Goal: Task Accomplishment & Management: Manage account settings

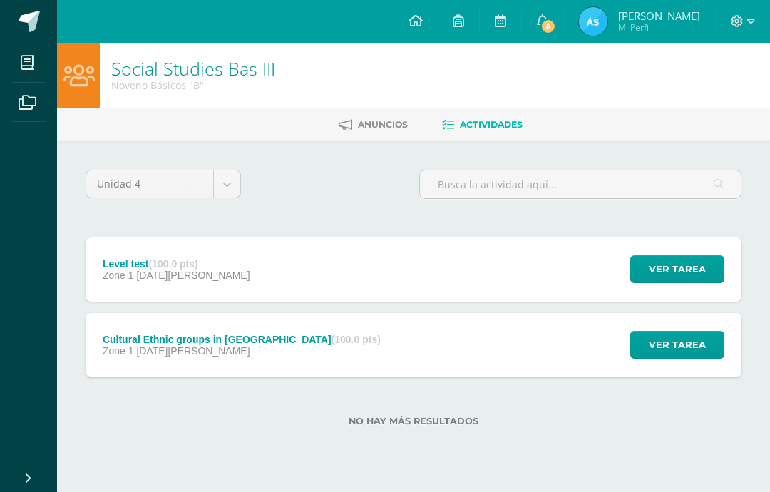
click at [563, 25] on link "8" at bounding box center [542, 21] width 41 height 43
click at [742, 133] on ul "Anuncios Actividades" at bounding box center [430, 125] width 713 height 24
click at [507, 259] on div "Level test (100.0 pts) Zone 1 12 de Agosto Ver tarea Level test Social Studies …" at bounding box center [414, 269] width 656 height 64
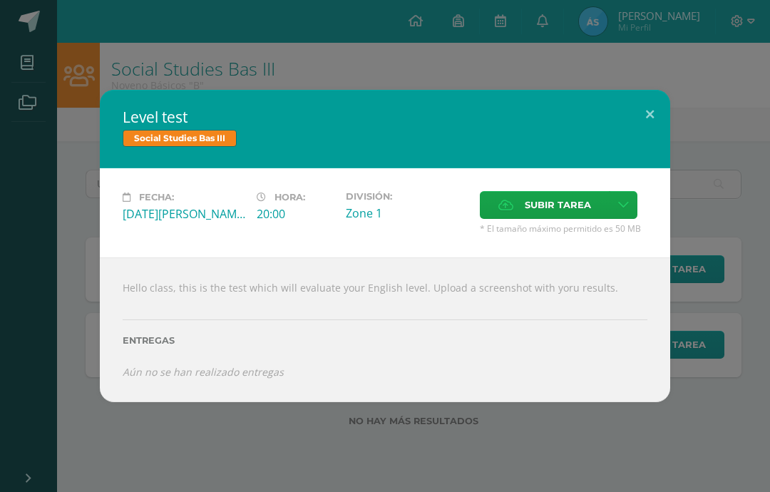
click at [719, 106] on div "Level test Social Studies Bas III Fecha: Martes 12 de Agosto Hora: 20:00 Divisi…" at bounding box center [385, 246] width 759 height 312
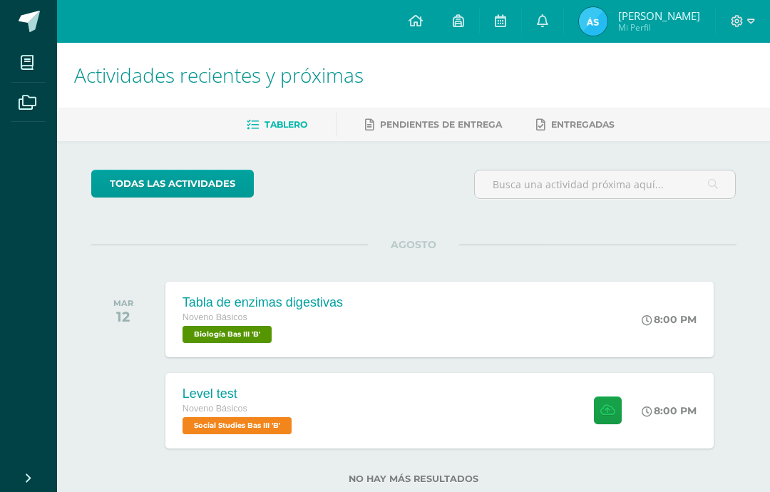
click at [753, 18] on icon at bounding box center [751, 21] width 8 height 13
click at [707, 93] on span "Cerrar sesión" at bounding box center [706, 98] width 64 height 14
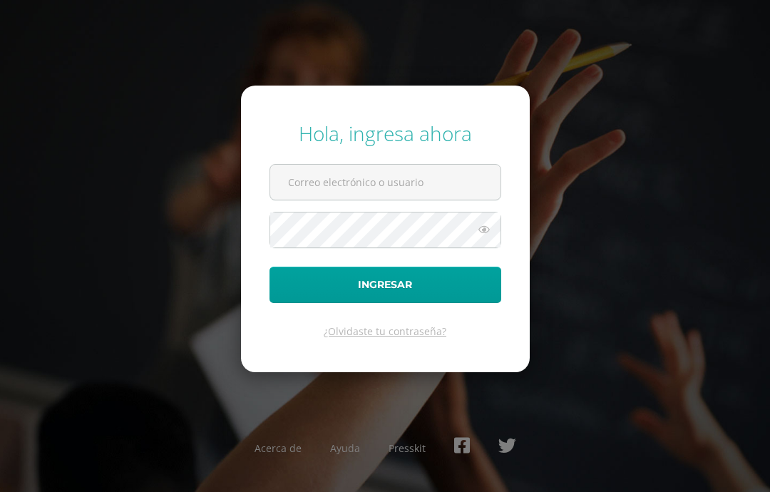
type input "[EMAIL_ADDRESS][DOMAIN_NAME]"
click at [389, 303] on button "Ingresar" at bounding box center [386, 285] width 232 height 36
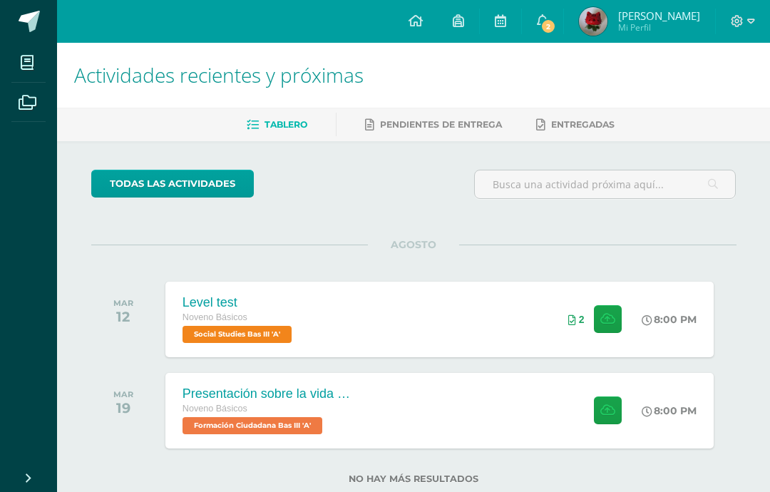
click at [23, 56] on icon at bounding box center [27, 63] width 13 height 14
